Goal: Obtain resource: Download file/media

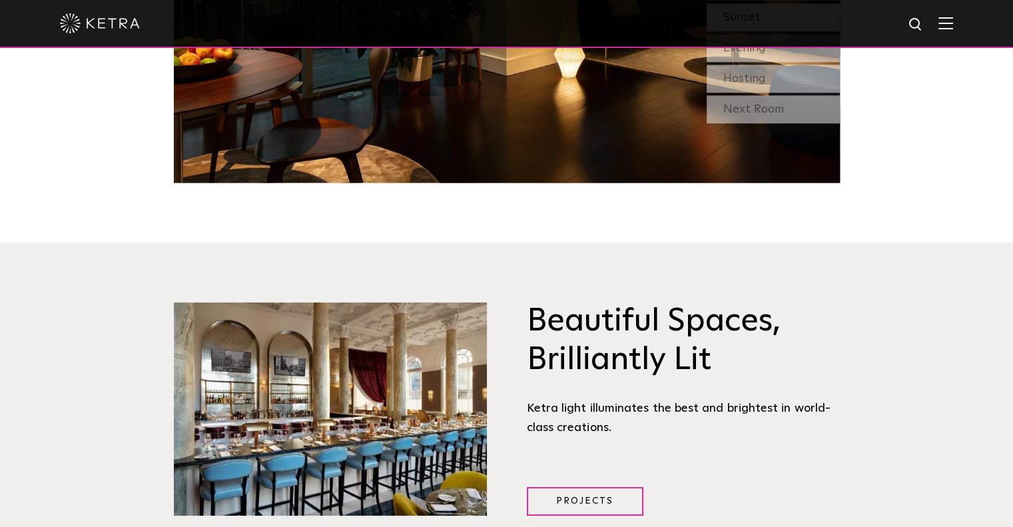
scroll to position [1198, 0]
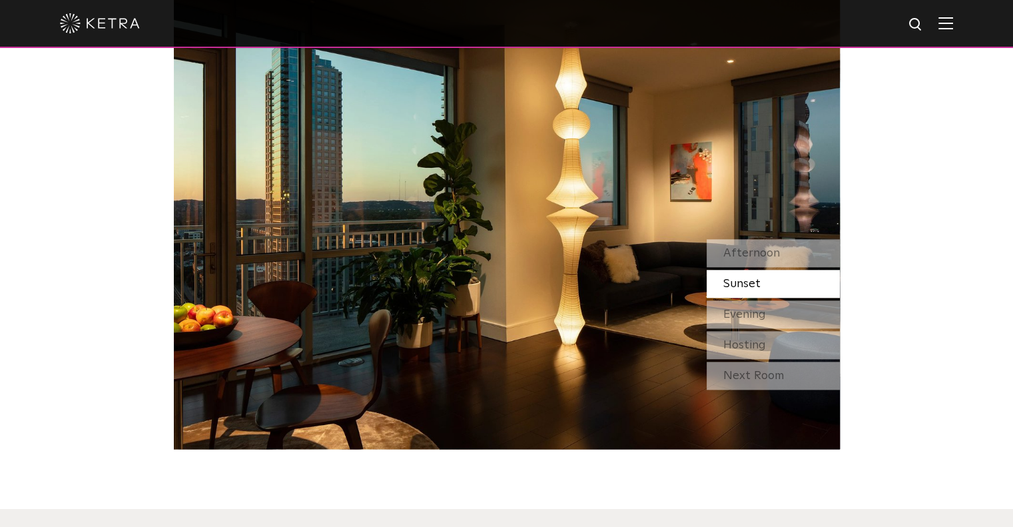
click at [953, 26] on img at bounding box center [945, 23] width 15 height 13
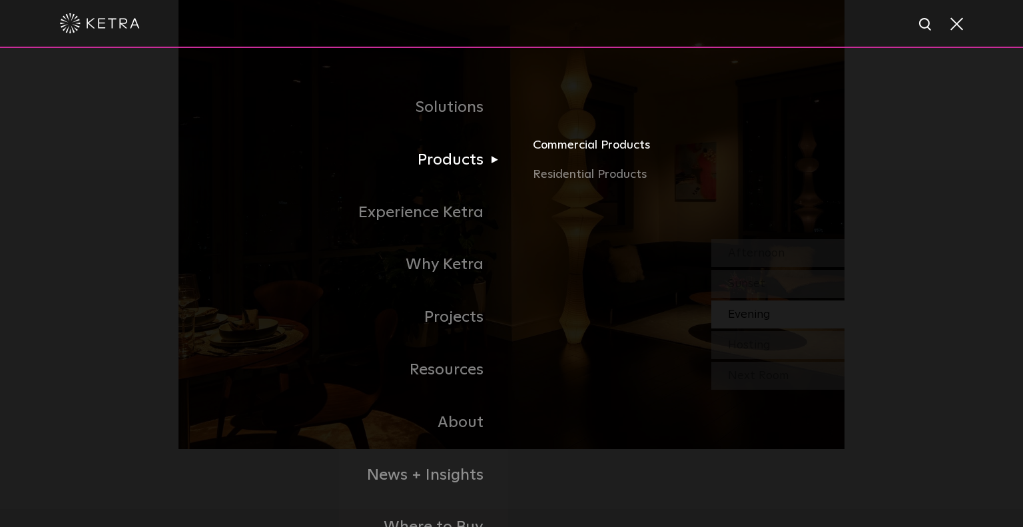
click at [583, 150] on link "Commercial Products" at bounding box center [689, 150] width 312 height 29
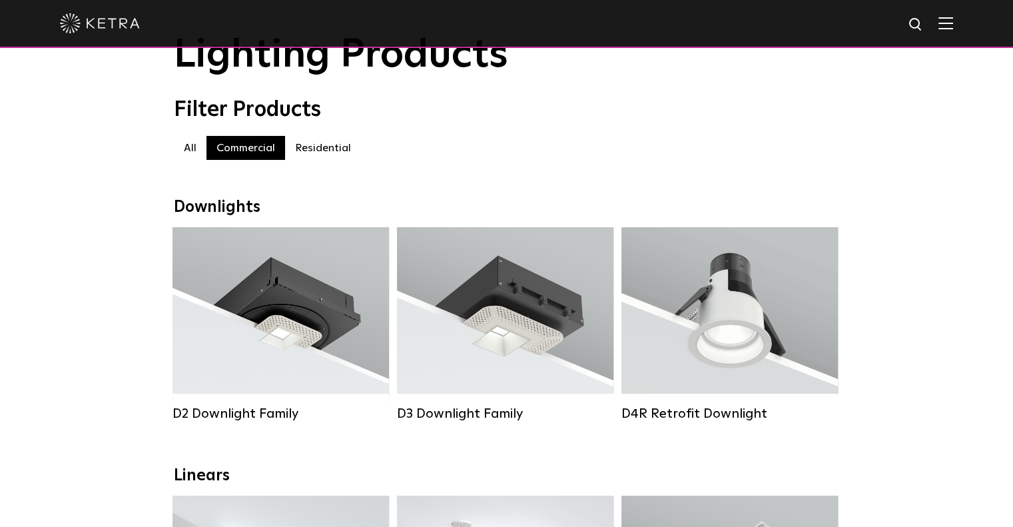
scroll to position [133, 0]
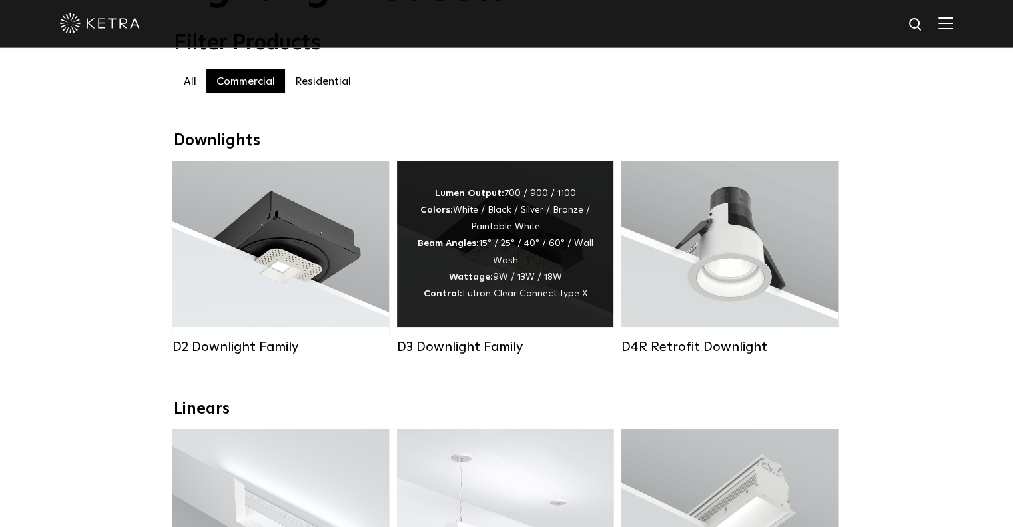
click at [506, 263] on div "Lumen Output: 700 / 900 / 1100 Colors: White / Black / Silver / Bronze / Painta…" at bounding box center [505, 243] width 176 height 117
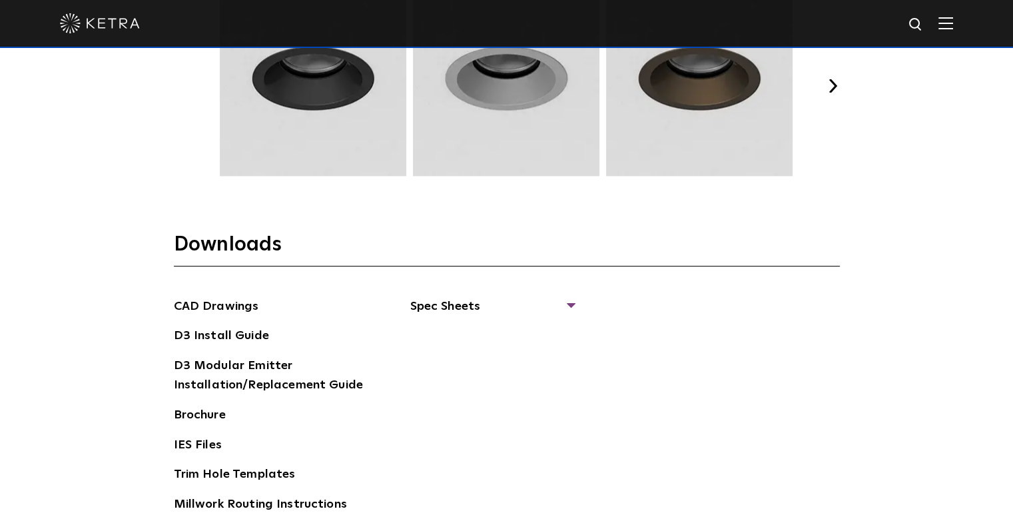
scroll to position [1931, 0]
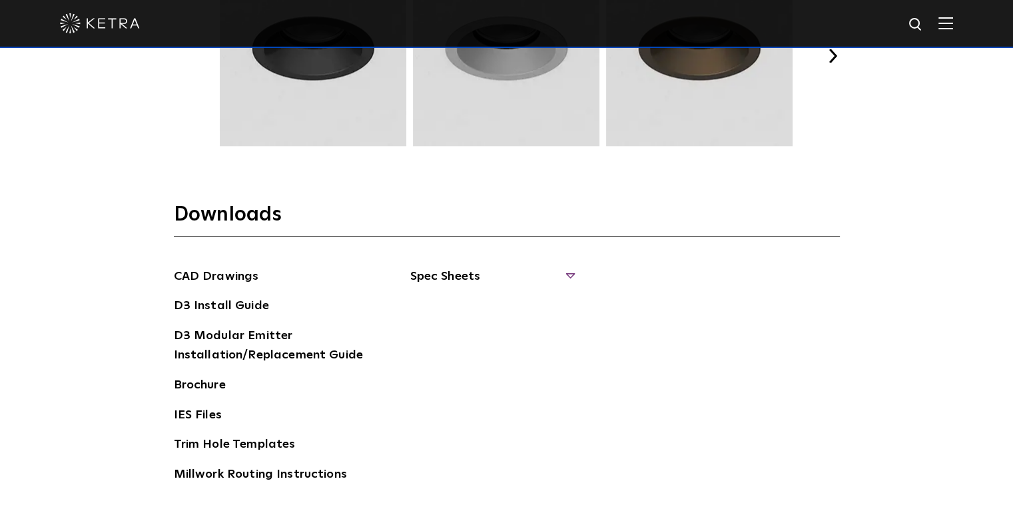
click at [566, 271] on span "Spec Sheets" at bounding box center [491, 281] width 163 height 29
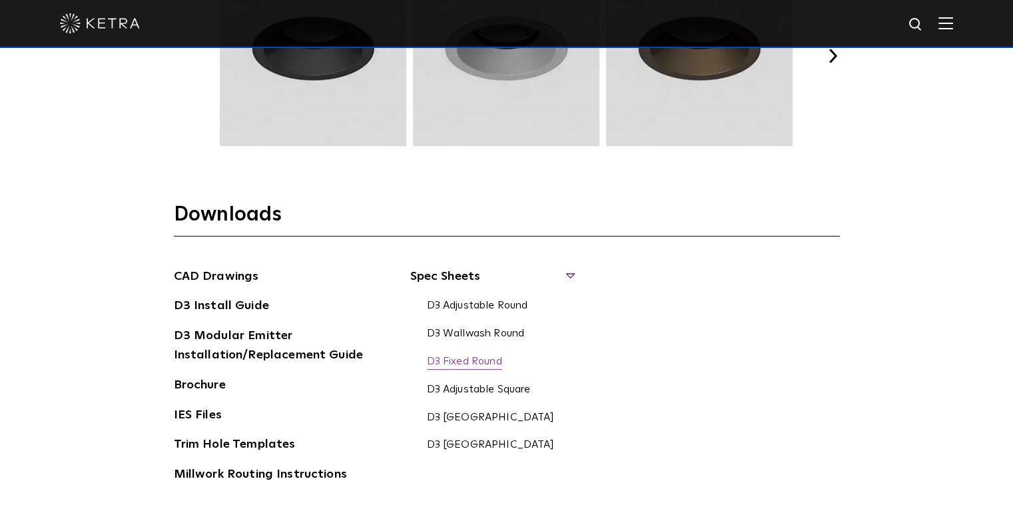
click at [467, 356] on link "D3 Fixed Round" at bounding box center [464, 362] width 75 height 15
